Goal: Navigation & Orientation: Go to known website

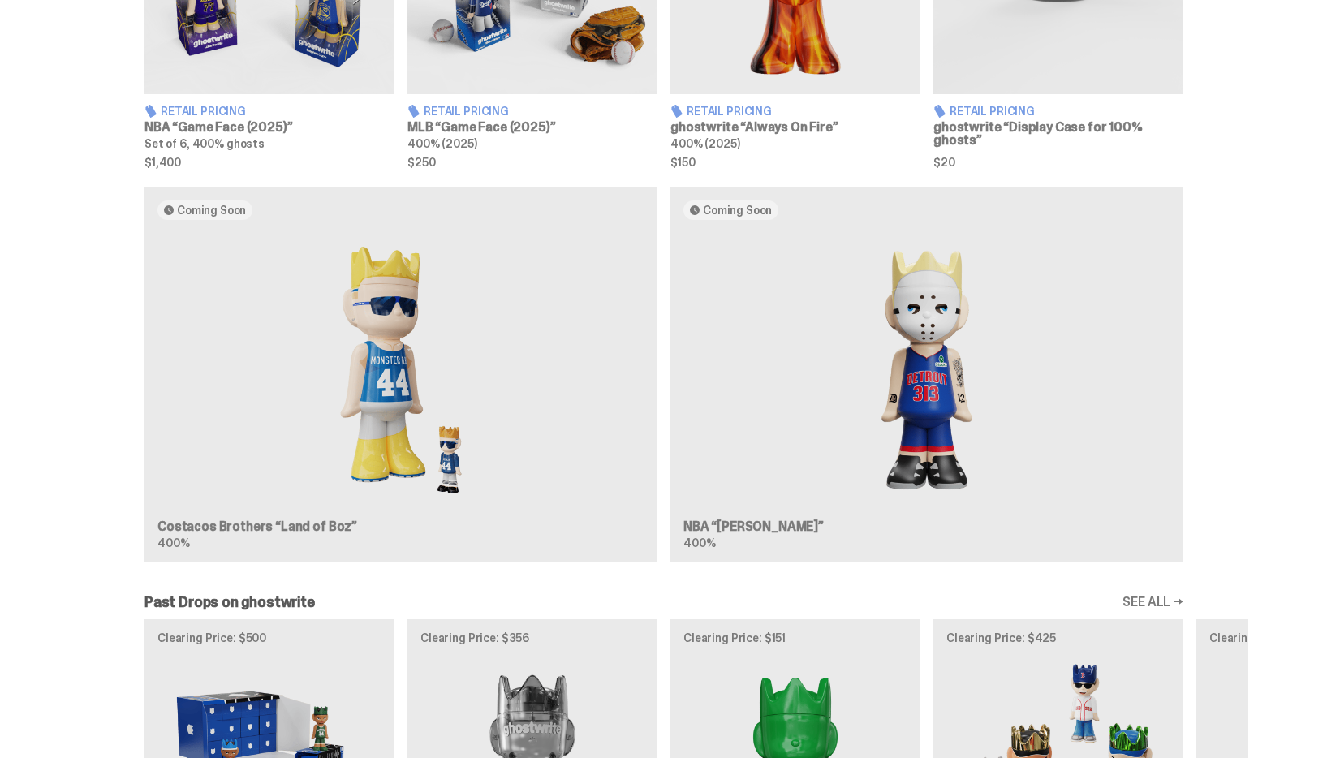
click at [934, 472] on div "Coming Soon Costacos Brothers “Land of Boz” 400% Coming Soon NBA “[PERSON_NAME]…" at bounding box center [664, 381] width 1169 height 388
click at [474, 295] on div "Coming Soon Costacos Brothers “Land of Boz” 400% Coming Soon NBA “[PERSON_NAME]…" at bounding box center [664, 381] width 1169 height 388
click at [470, 291] on div "Coming Soon Costacos Brothers “Land of Boz” 400% Coming Soon NBA “[PERSON_NAME]…" at bounding box center [664, 381] width 1169 height 388
click at [751, 314] on div "Coming Soon Costacos Brothers “Land of Boz” 400% Coming Soon NBA “Eminem” 400%" at bounding box center [664, 381] width 1169 height 388
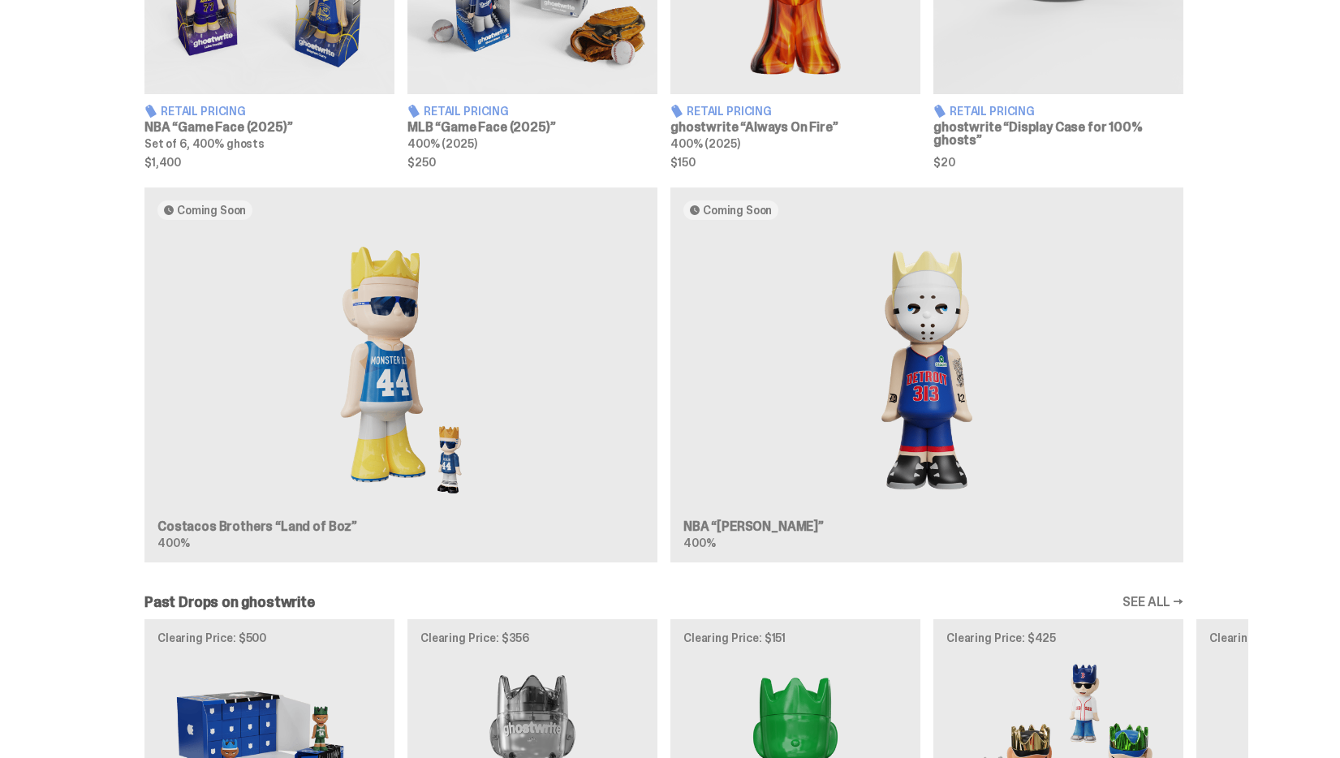
click at [745, 201] on div "Coming Soon Costacos Brothers “Land of Boz” 400% Coming Soon NBA “Eminem” 400%" at bounding box center [664, 381] width 1169 height 388
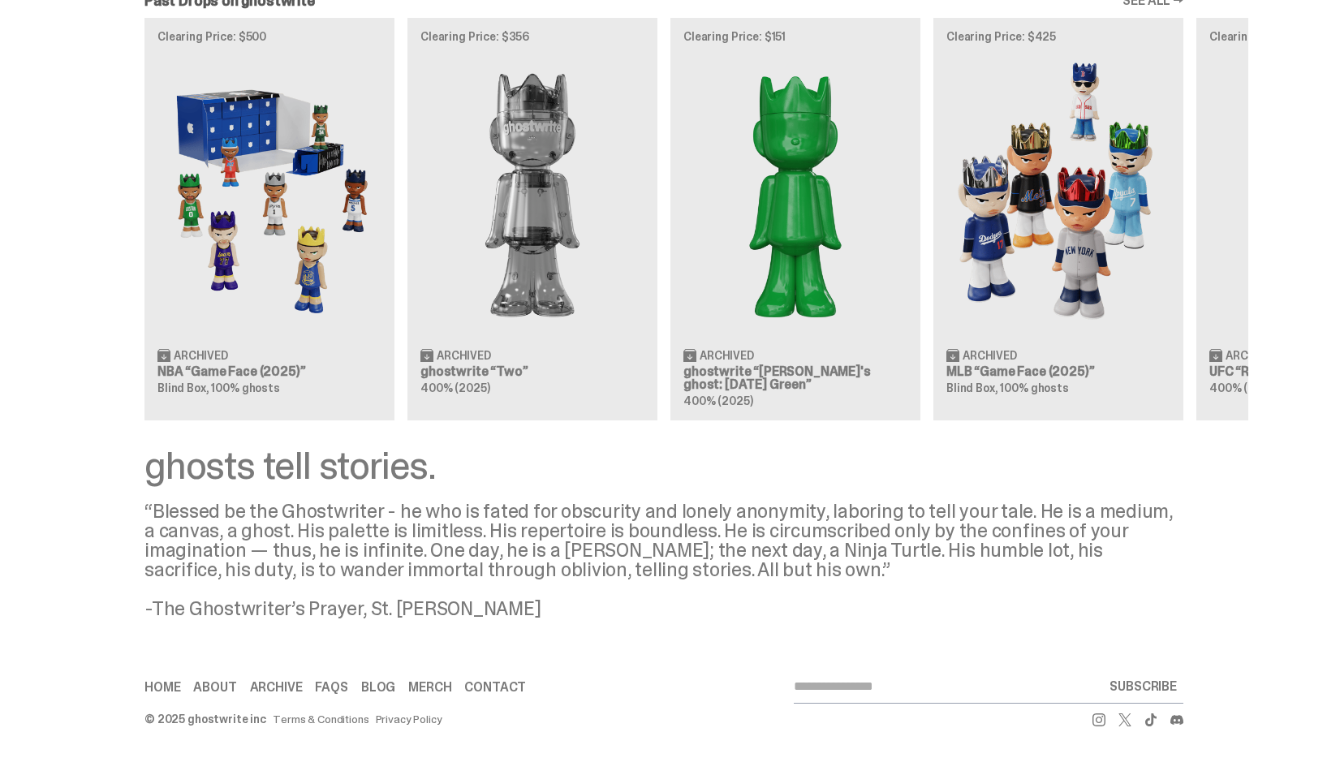
click at [1131, 718] on use at bounding box center [1124, 719] width 13 height 13
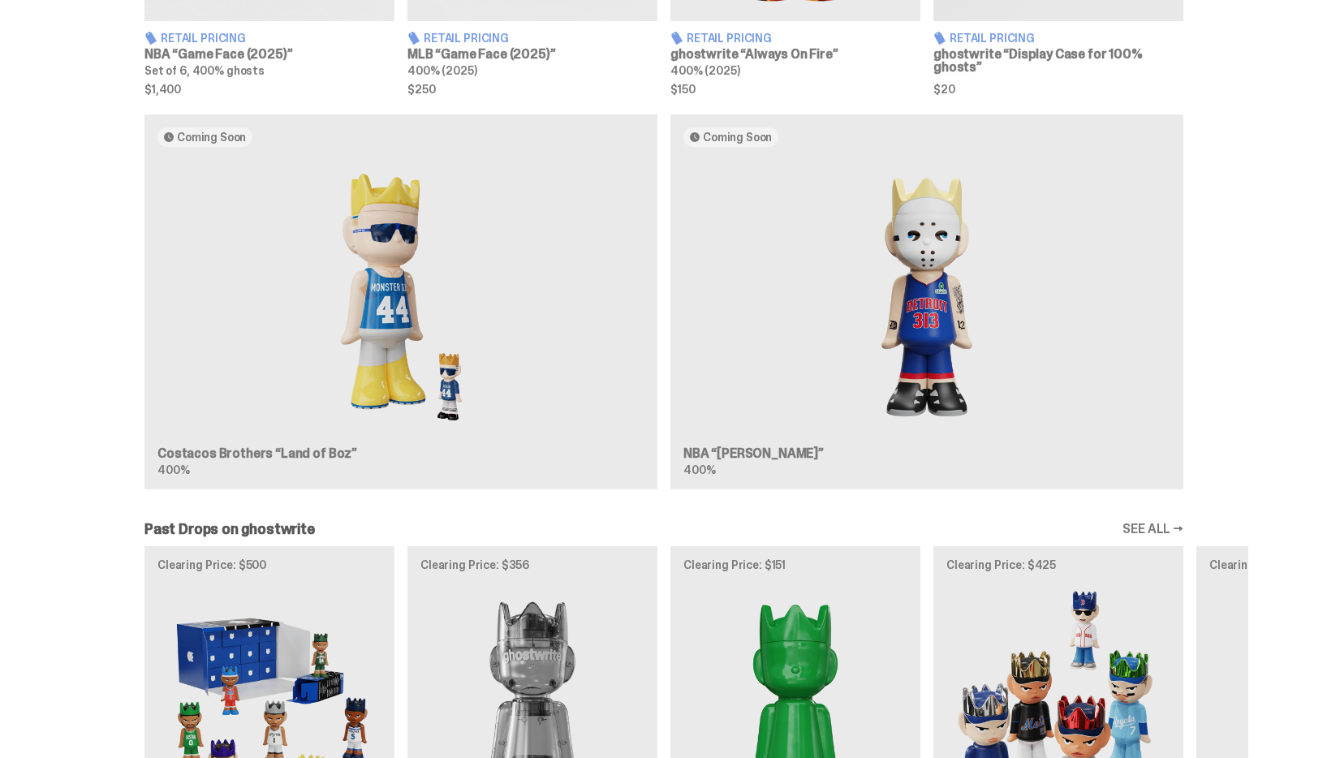
scroll to position [890, 0]
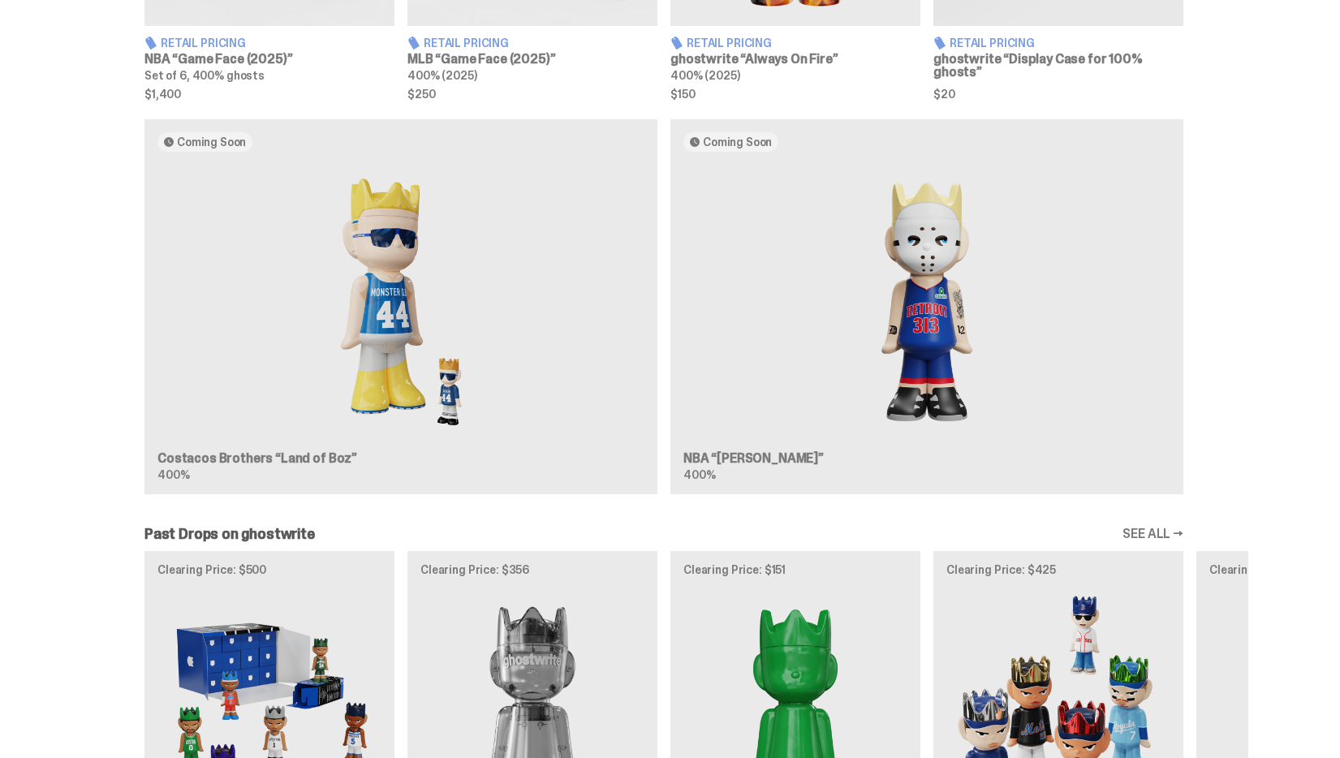
click at [711, 264] on div "Coming Soon Costacos Brothers “Land of Boz” 400% Coming Soon NBA “[PERSON_NAME]…" at bounding box center [664, 313] width 1169 height 388
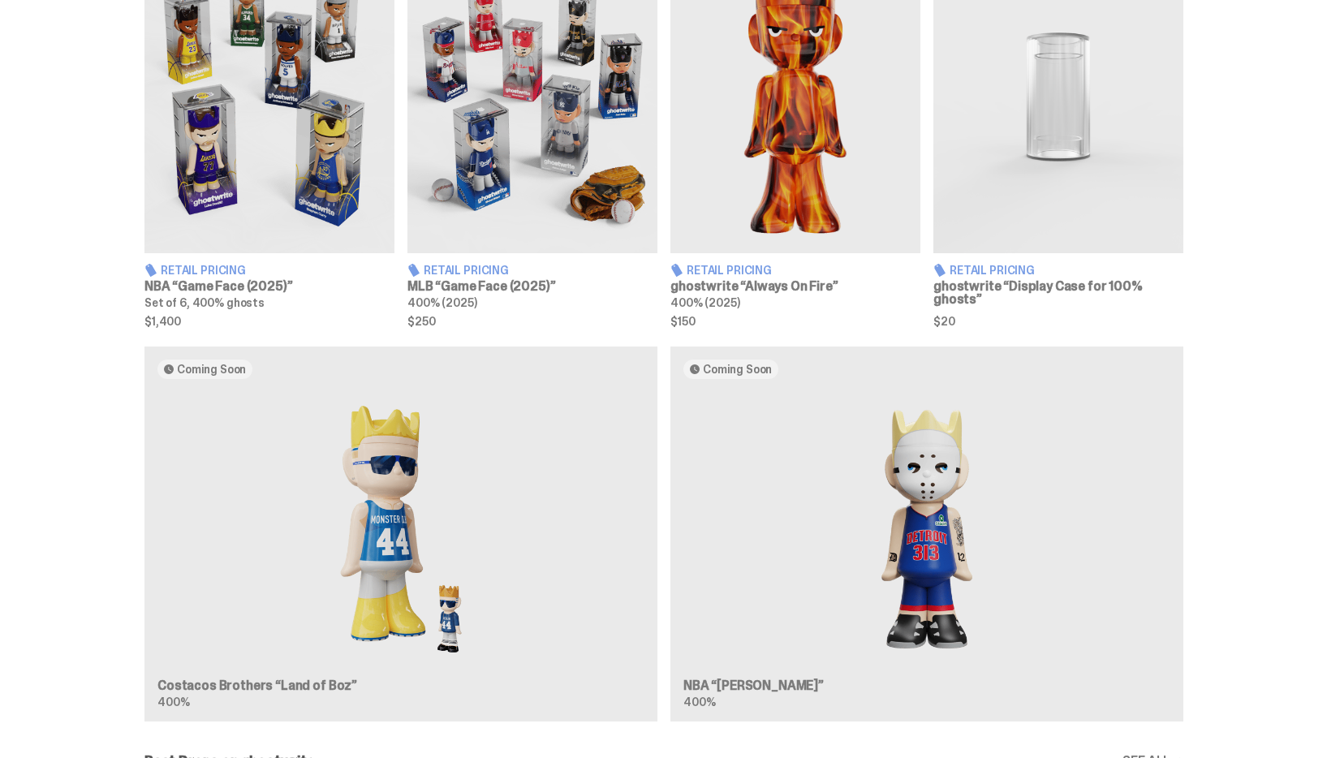
scroll to position [671, 0]
